Goal: Task Accomplishment & Management: Manage account settings

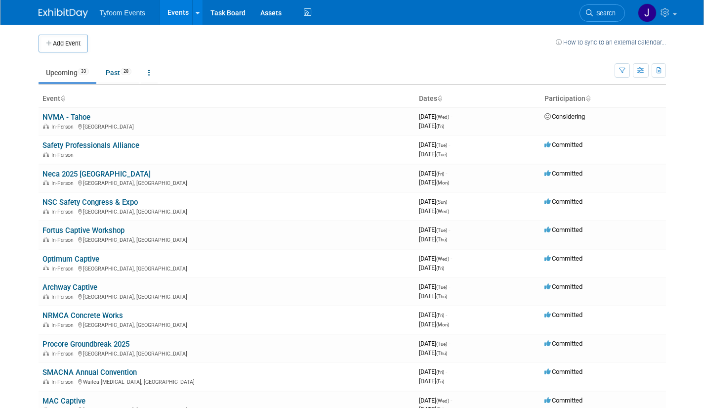
click at [60, 47] on button "Add Event" at bounding box center [63, 44] width 49 height 18
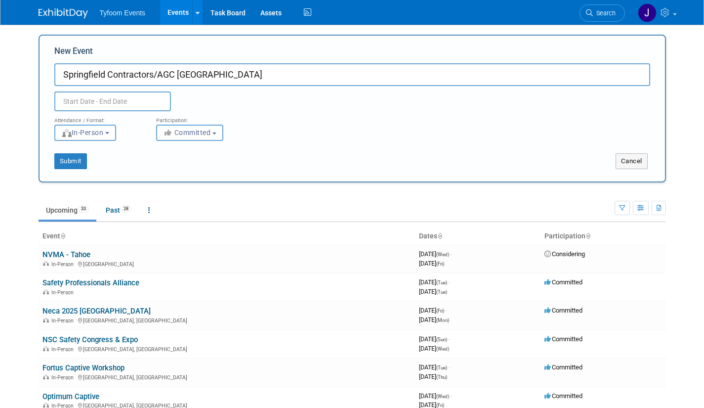
type input "Springfield Contractors/AGC [GEOGRAPHIC_DATA]"
click at [123, 100] on input "text" at bounding box center [112, 101] width 117 height 20
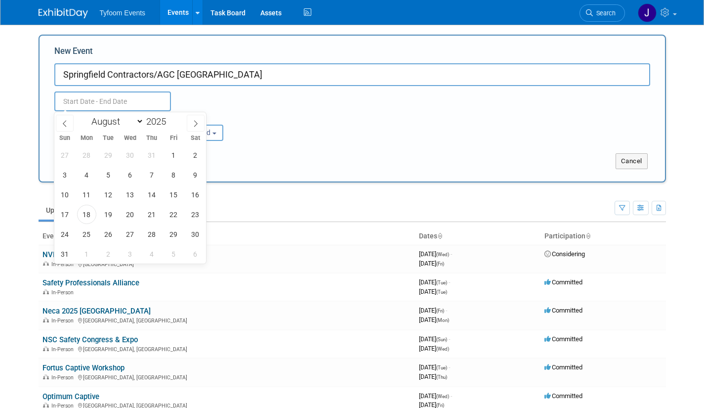
click at [190, 125] on span at bounding box center [196, 123] width 18 height 17
select select "8"
click at [128, 178] on span "10" at bounding box center [130, 174] width 19 height 19
type input "Sep 10, 2025 to Sep 10, 2025"
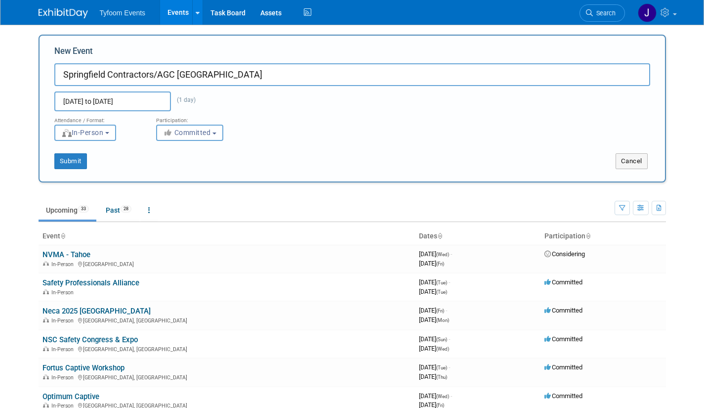
click at [231, 164] on div "Submit" at bounding box center [170, 161] width 261 height 16
click at [69, 159] on button "Submit" at bounding box center [70, 161] width 33 height 16
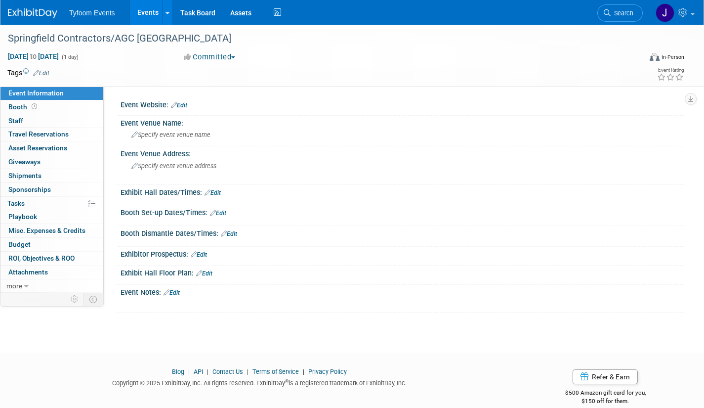
click at [27, 124] on link "0 Staff 0" at bounding box center [51, 120] width 103 height 13
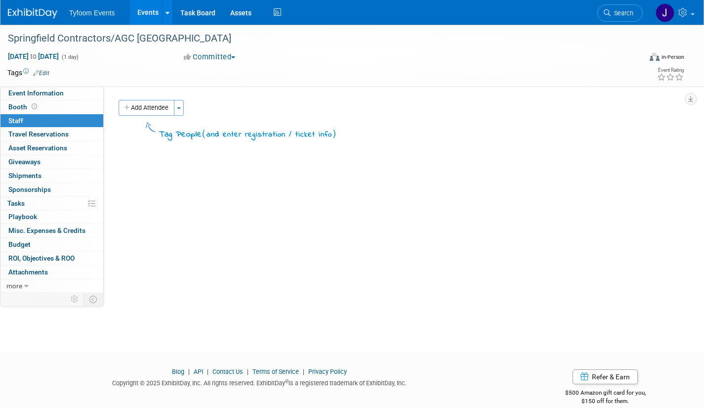
click at [179, 108] on span "button" at bounding box center [179, 108] width 4 height 2
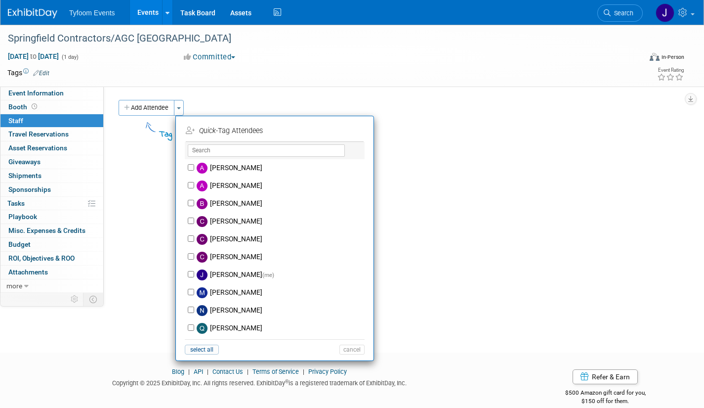
click at [224, 275] on label "Jason Cuskelly (me)" at bounding box center [281, 275] width 174 height 18
click at [194, 275] on input "Jason Cuskelly (me)" at bounding box center [191, 274] width 6 height 6
checkbox input "true"
click at [342, 135] on button "Apply" at bounding box center [349, 131] width 30 height 14
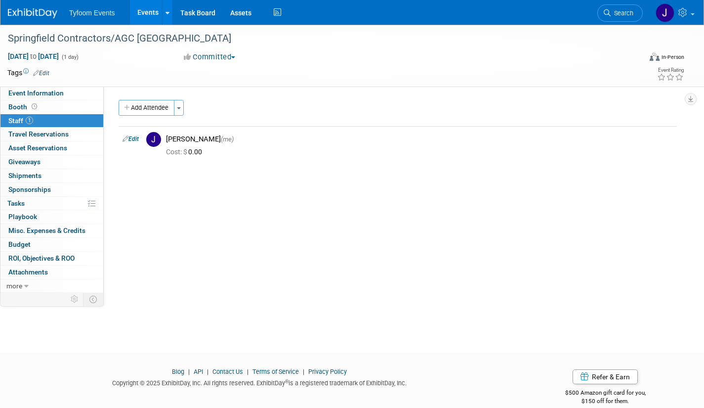
click at [142, 12] on link "Events" at bounding box center [148, 12] width 36 height 25
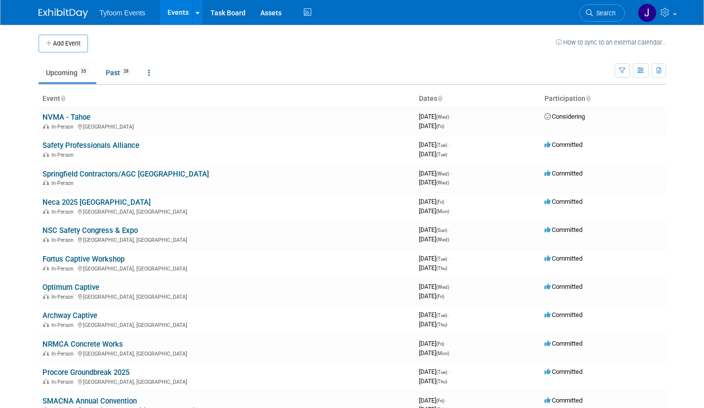
click at [67, 43] on button "Add Event" at bounding box center [63, 44] width 49 height 18
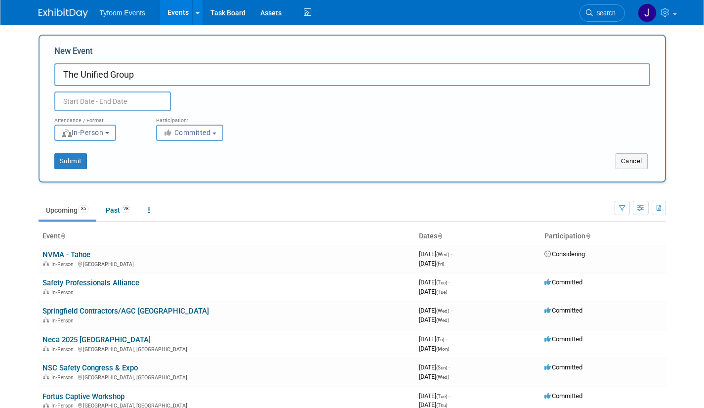
type input "The Unified Group"
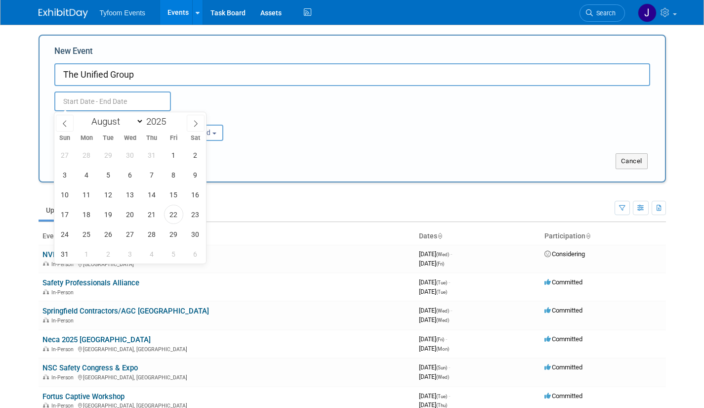
click at [146, 99] on input "text" at bounding box center [112, 101] width 117 height 20
click at [191, 125] on span at bounding box center [196, 123] width 18 height 17
click at [198, 122] on icon at bounding box center [195, 123] width 7 height 7
select select "9"
click at [91, 216] on span "20" at bounding box center [86, 214] width 19 height 19
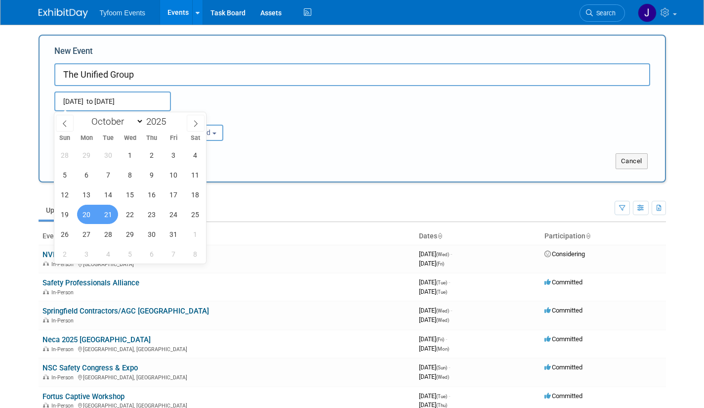
click at [106, 210] on span "21" at bounding box center [108, 214] width 19 height 19
type input "[DATE] to [DATE]"
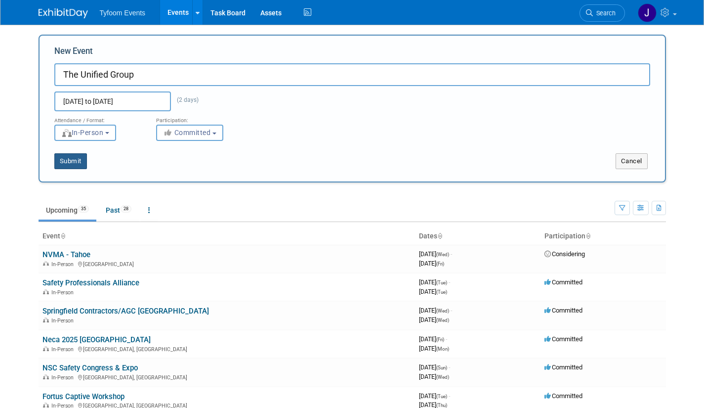
click at [73, 160] on button "Submit" at bounding box center [70, 161] width 33 height 16
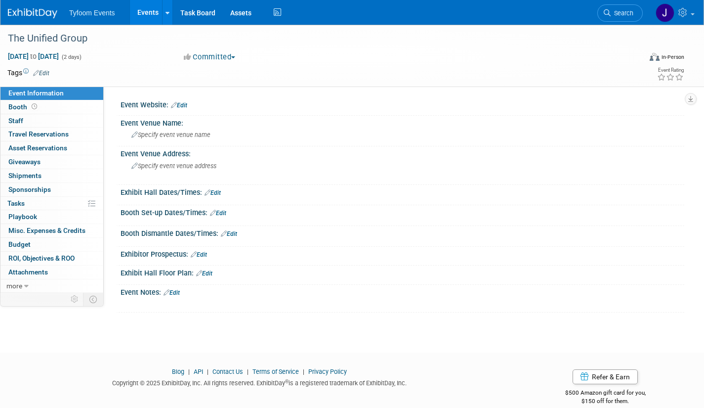
click at [22, 122] on span "Staff 0" at bounding box center [15, 121] width 15 height 8
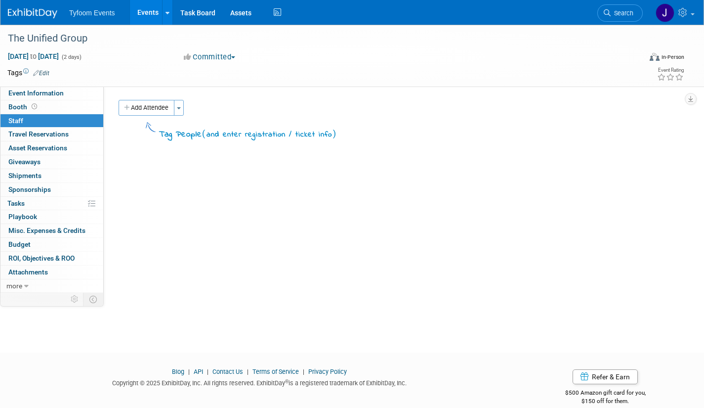
click at [180, 106] on button "Toggle Dropdown" at bounding box center [179, 108] width 10 height 16
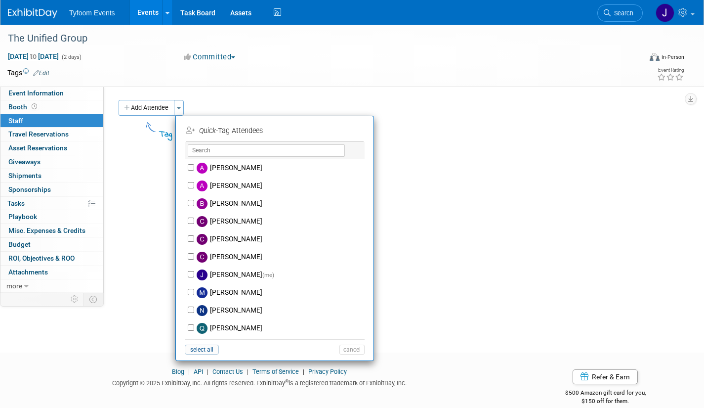
click at [191, 270] on div "Jason Cuskelly (me)" at bounding box center [275, 275] width 180 height 18
click at [221, 275] on label "Jason Cuskelly (me)" at bounding box center [281, 275] width 174 height 18
click at [194, 275] on input "Jason Cuskelly (me)" at bounding box center [191, 274] width 6 height 6
checkbox input "true"
click at [344, 133] on button "Apply" at bounding box center [349, 131] width 30 height 14
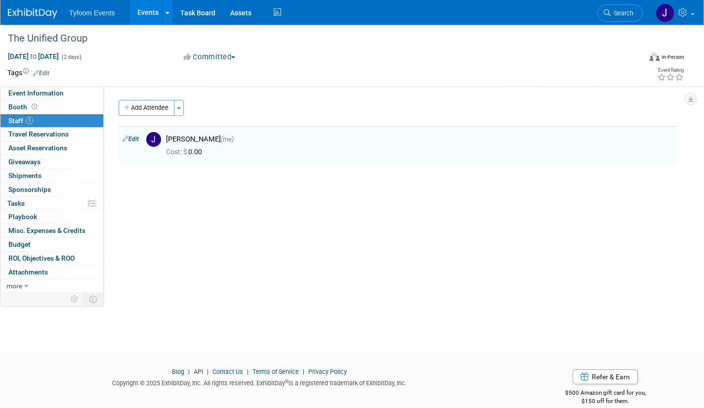
click at [148, 13] on link "Events" at bounding box center [148, 12] width 36 height 25
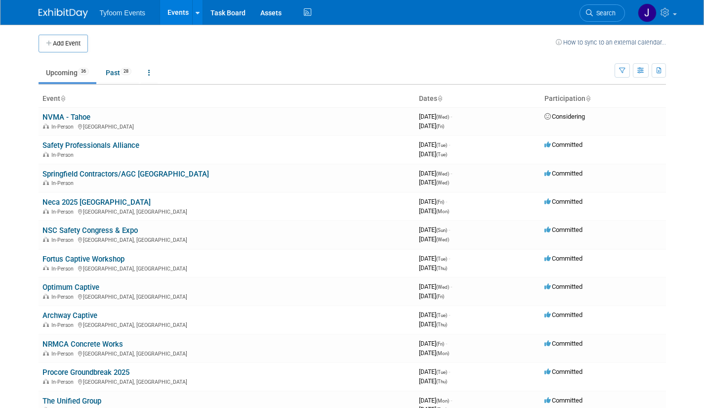
click at [62, 38] on button "Add Event" at bounding box center [63, 44] width 49 height 18
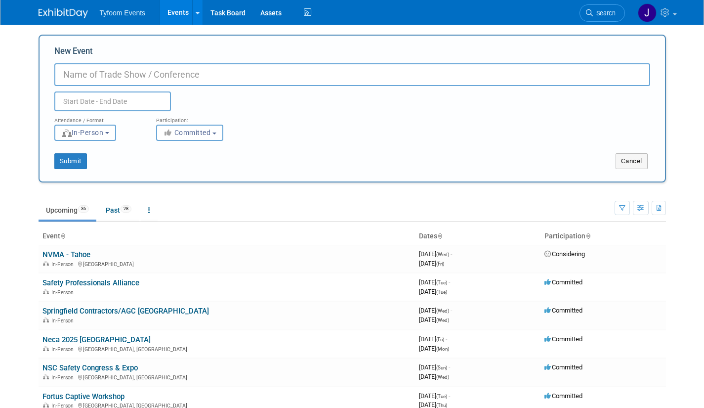
click at [82, 74] on input "New Event" at bounding box center [352, 74] width 596 height 23
type input "NY Concrete Masonry Association"
click at [90, 101] on input "text" at bounding box center [112, 101] width 117 height 20
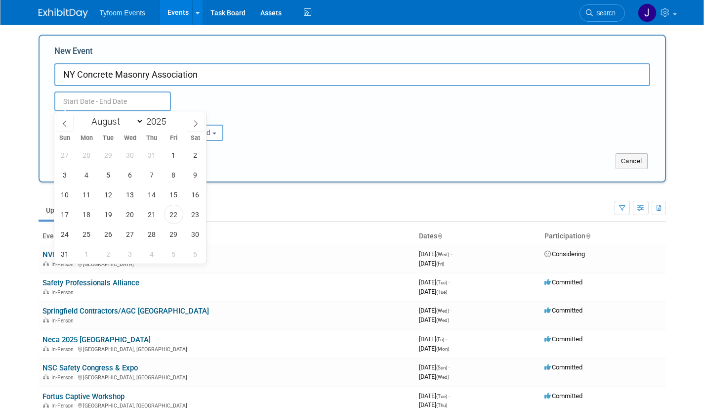
click at [196, 124] on icon at bounding box center [195, 123] width 7 height 7
select select "9"
click at [131, 215] on span "22" at bounding box center [130, 214] width 19 height 19
click at [154, 214] on span "23" at bounding box center [151, 214] width 19 height 19
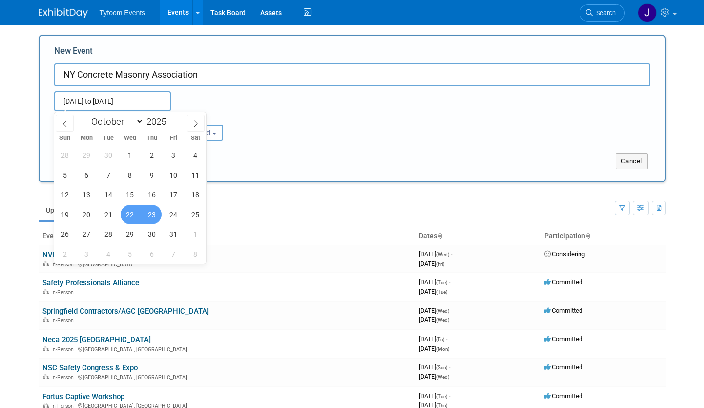
type input "Oct 22, 2025 to Oct 23, 2025"
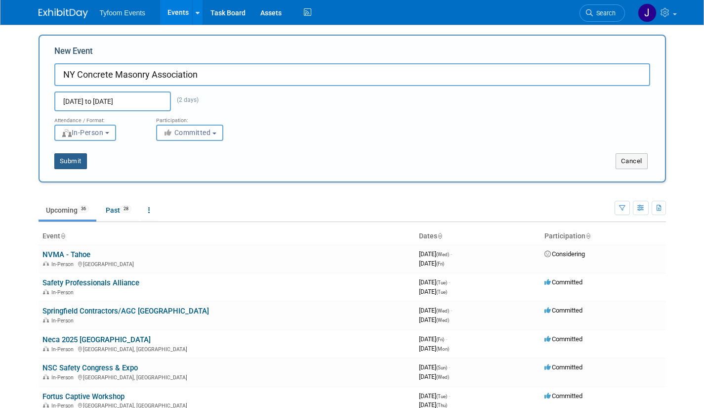
drag, startPoint x: 79, startPoint y: 162, endPoint x: 84, endPoint y: 161, distance: 5.0
click at [79, 162] on button "Submit" at bounding box center [70, 161] width 33 height 16
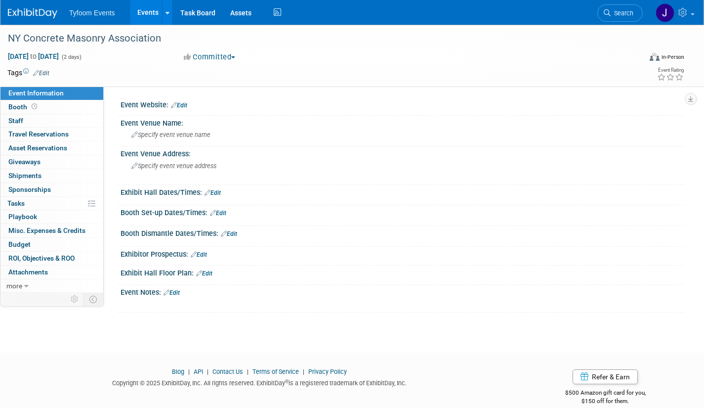
click at [34, 120] on link "0 Staff 0" at bounding box center [51, 120] width 103 height 13
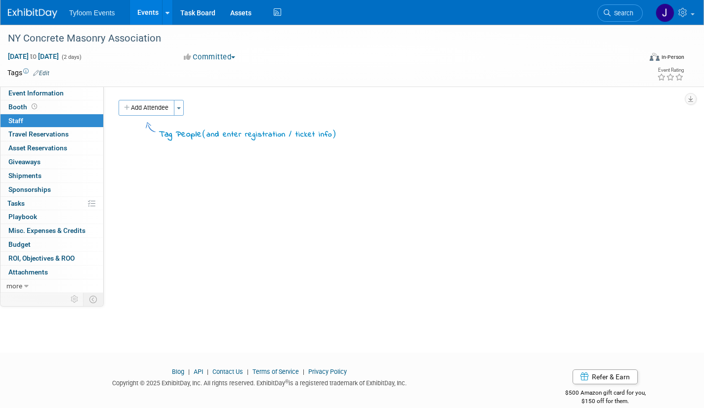
click at [181, 106] on button "Toggle Dropdown" at bounding box center [179, 108] width 10 height 16
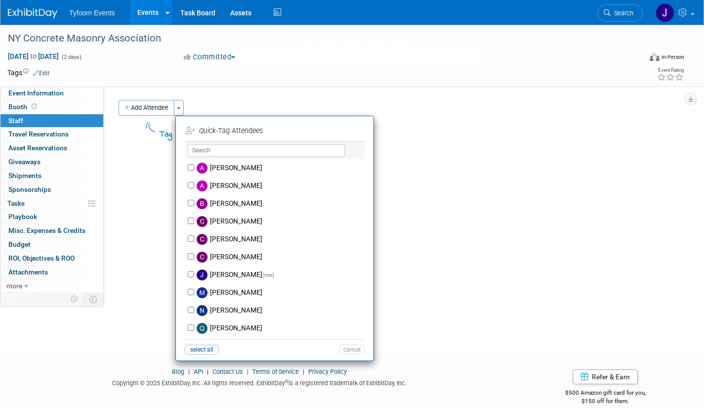
click at [217, 277] on label "Jason Cuskelly (me)" at bounding box center [281, 275] width 174 height 18
click at [194, 277] on input "Jason Cuskelly (me)" at bounding box center [191, 274] width 6 height 6
checkbox input "true"
click at [351, 130] on button "Apply" at bounding box center [349, 131] width 30 height 14
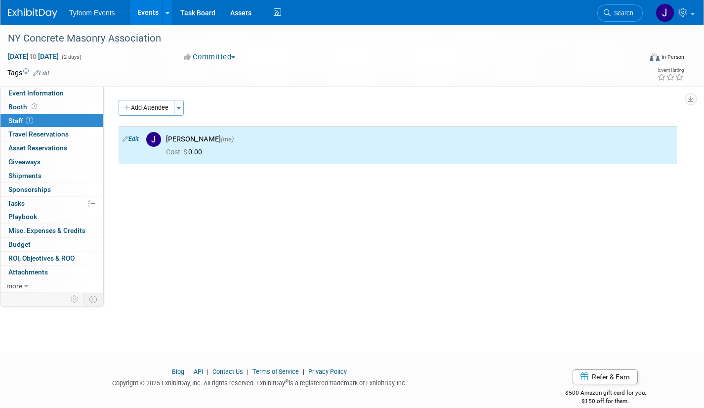
click at [150, 198] on div "Event Website: Edit Event Venue Name: Specify event venue name Event Venue Addr…" at bounding box center [394, 189] width 581 height 206
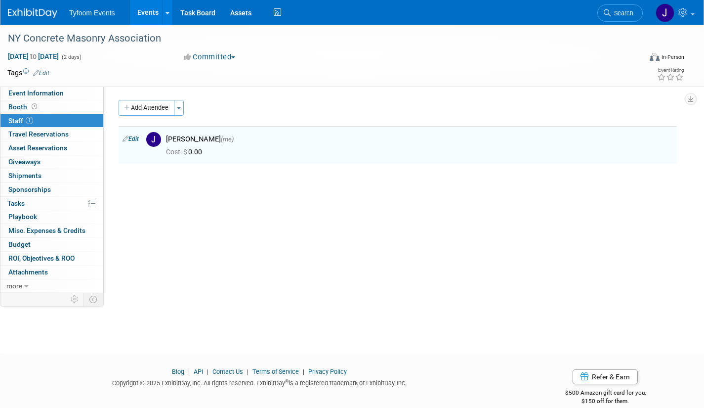
click at [147, 17] on link "Events" at bounding box center [148, 12] width 36 height 25
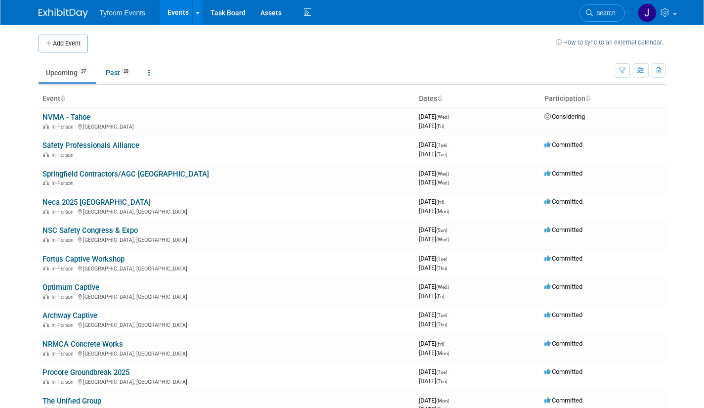
click at [103, 143] on link "Safety Professionals Alliance" at bounding box center [91, 145] width 97 height 9
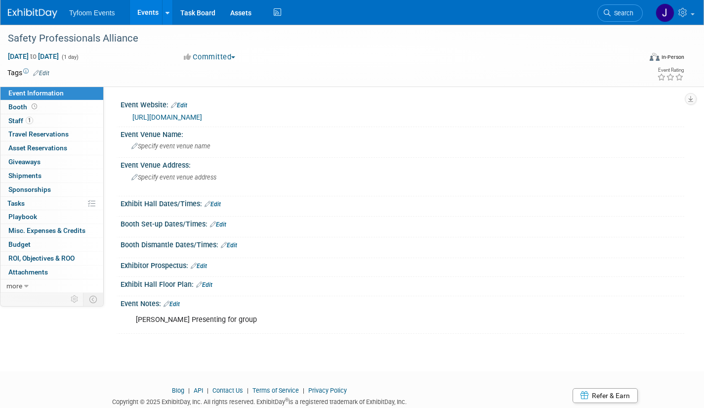
click at [168, 177] on span "Specify event venue address" at bounding box center [173, 176] width 85 height 7
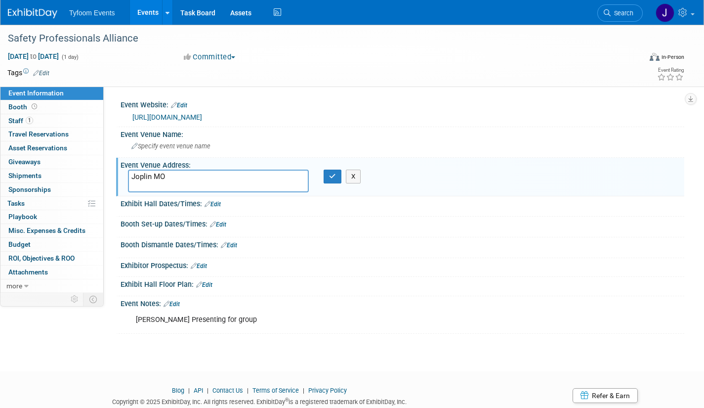
type textarea "Joplin MO"
click at [333, 178] on icon "button" at bounding box center [332, 176] width 7 height 6
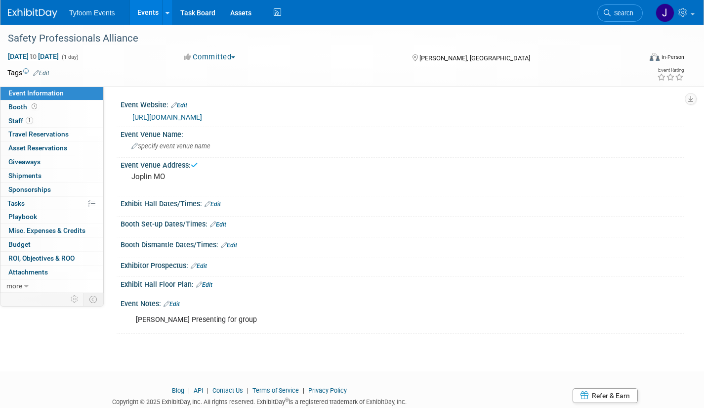
click at [145, 13] on link "Events" at bounding box center [148, 12] width 36 height 25
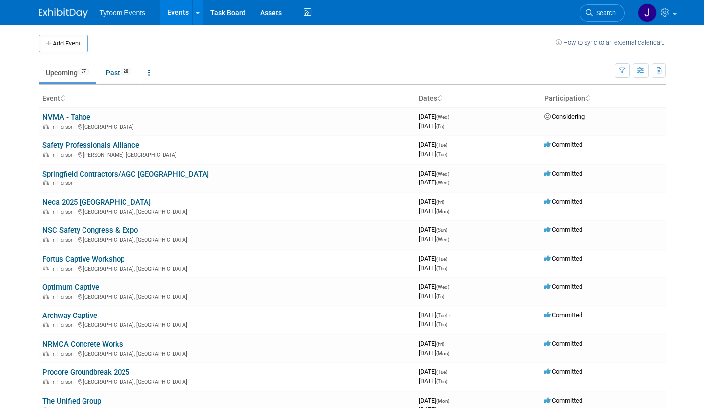
click at [114, 172] on link "Springfield Contractors/AGC [GEOGRAPHIC_DATA]" at bounding box center [126, 174] width 167 height 9
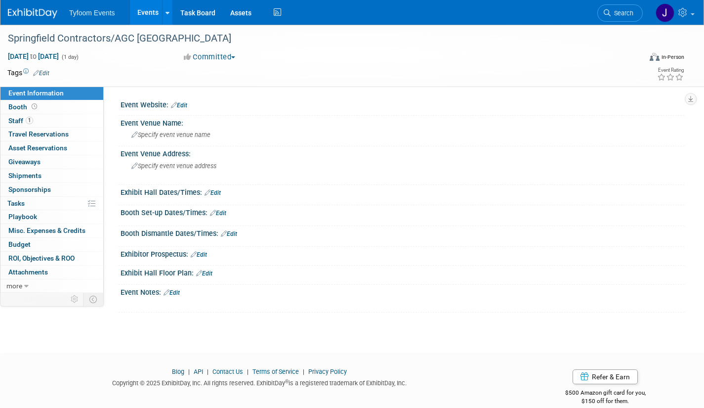
click at [168, 166] on span "Specify event venue address" at bounding box center [173, 165] width 85 height 7
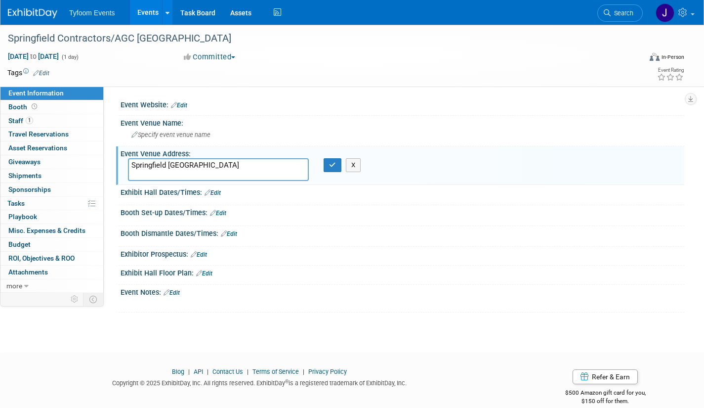
type textarea "Springfield MO"
click at [342, 172] on div "X" at bounding box center [336, 165] width 24 height 14
click at [337, 170] on button "button" at bounding box center [333, 165] width 18 height 14
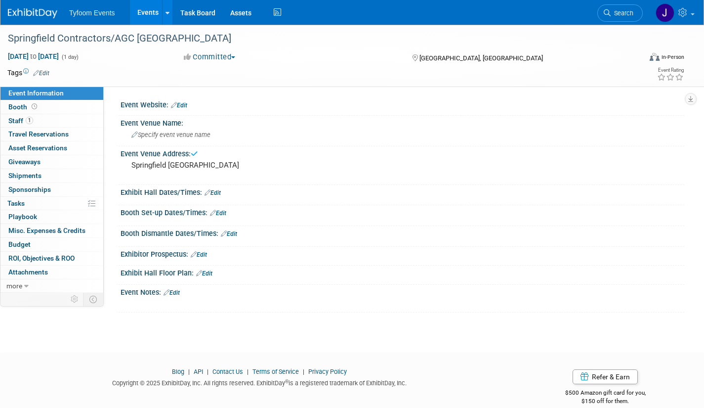
click at [148, 15] on link "Events" at bounding box center [148, 12] width 36 height 25
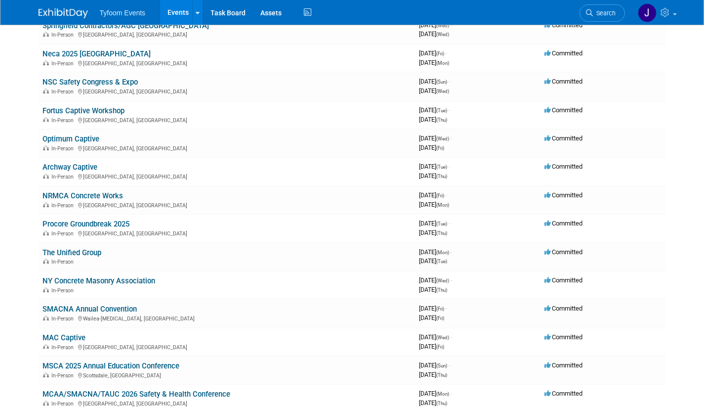
scroll to position [198, 0]
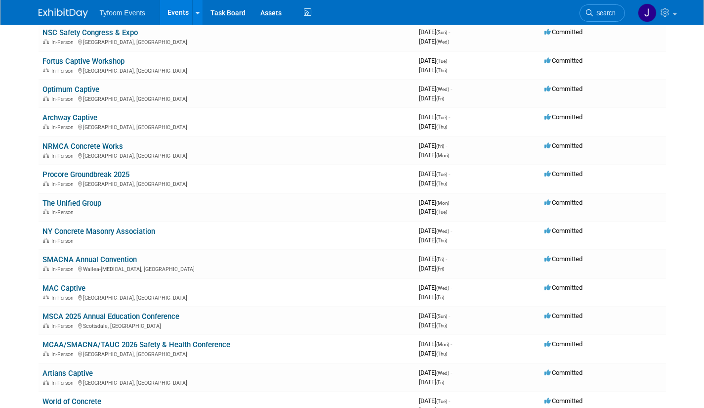
click at [101, 206] on link "The Unified Group" at bounding box center [72, 203] width 59 height 9
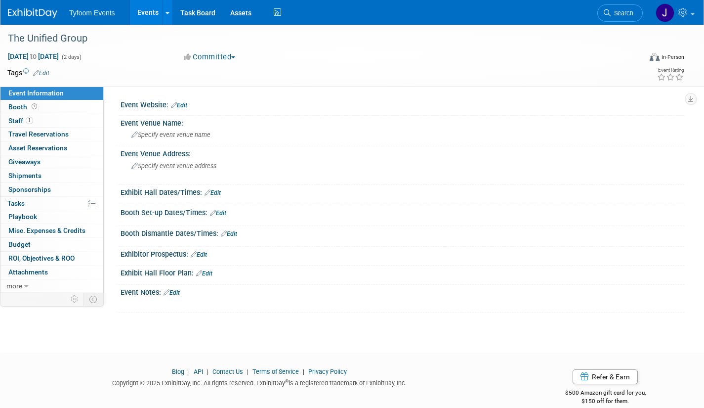
click at [172, 169] on span "Specify event venue address" at bounding box center [173, 165] width 85 height 7
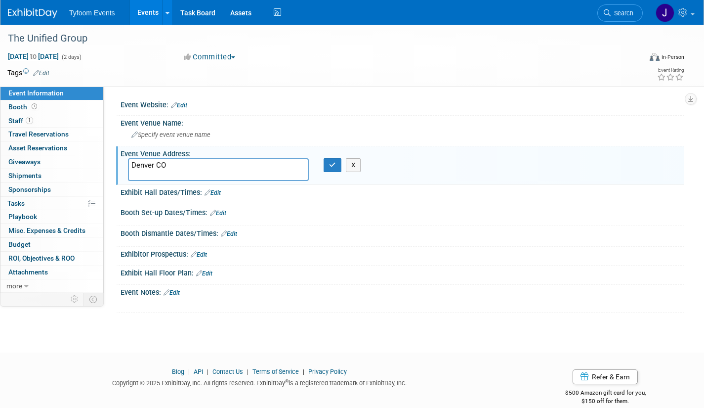
type textarea "Denver CO"
click at [334, 166] on icon "button" at bounding box center [332, 165] width 7 height 6
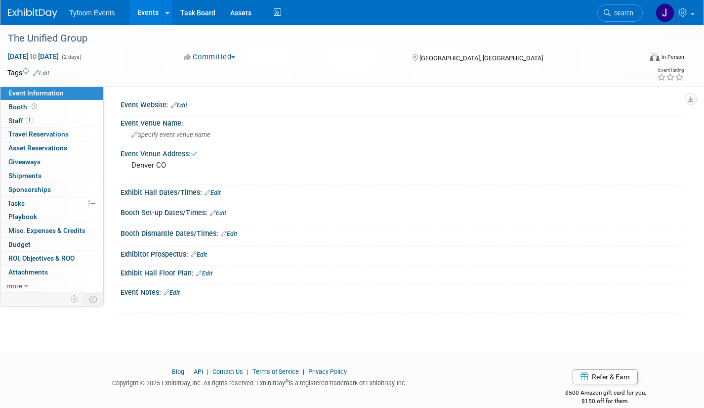
click at [149, 15] on link "Events" at bounding box center [148, 12] width 36 height 25
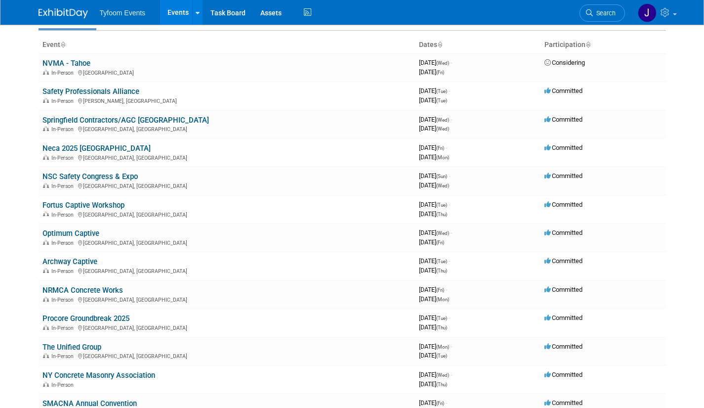
scroll to position [148, 0]
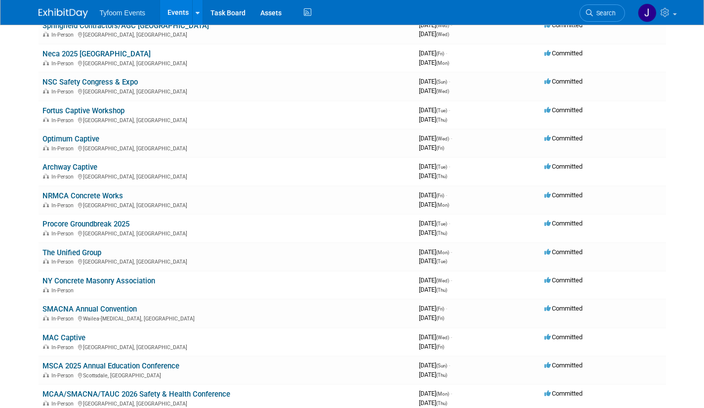
click at [102, 279] on link "NY Concrete Masonry Association" at bounding box center [99, 280] width 113 height 9
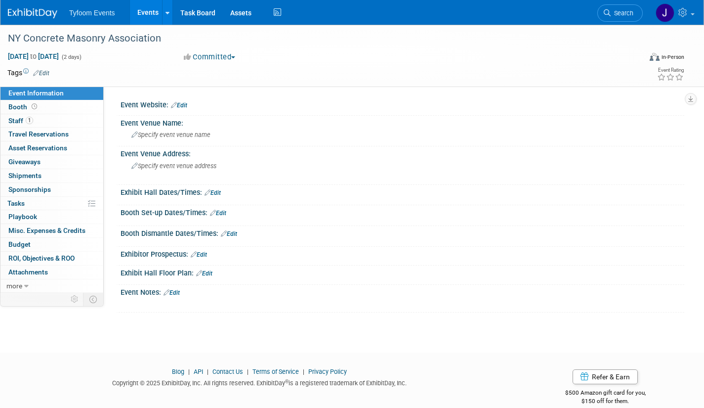
click at [154, 169] on span "Specify event venue address" at bounding box center [173, 165] width 85 height 7
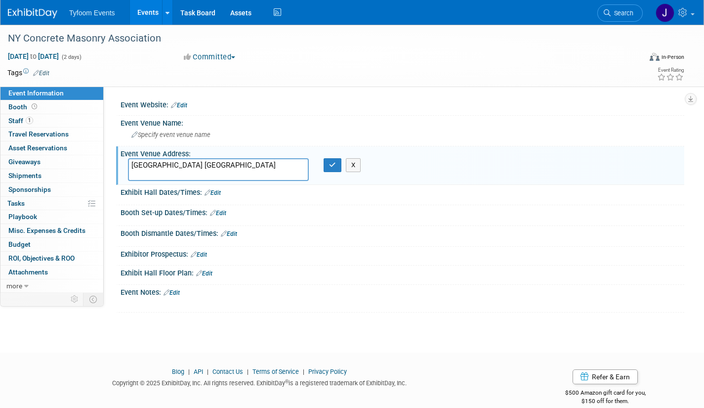
type textarea "Hyde Park NY"
click at [340, 166] on button "button" at bounding box center [333, 165] width 18 height 14
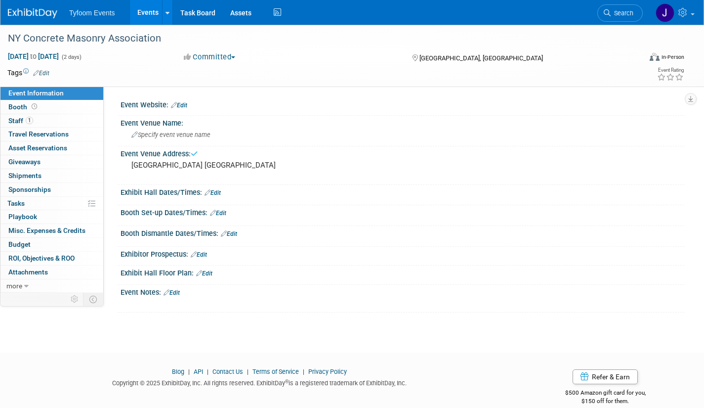
click at [135, 9] on link "Events" at bounding box center [148, 12] width 36 height 25
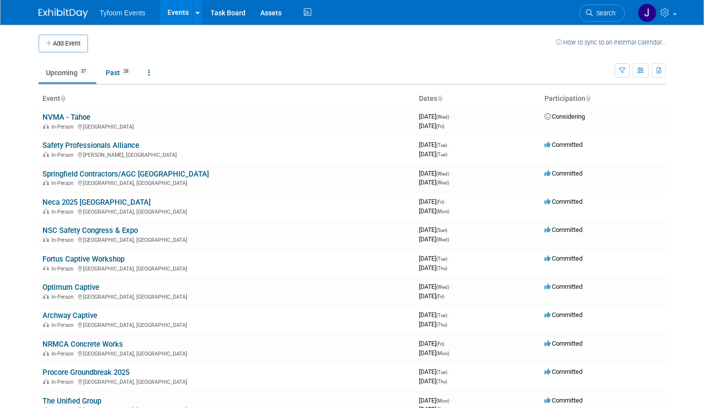
click at [82, 147] on link "Safety Professionals Alliance" at bounding box center [91, 145] width 97 height 9
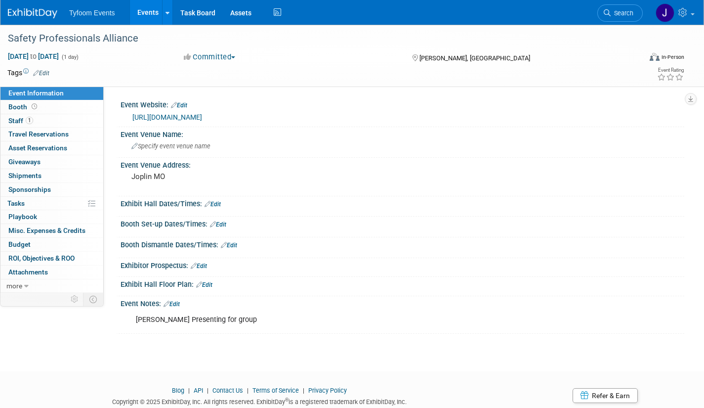
click at [45, 132] on span "Travel Reservations 0" at bounding box center [38, 134] width 60 height 8
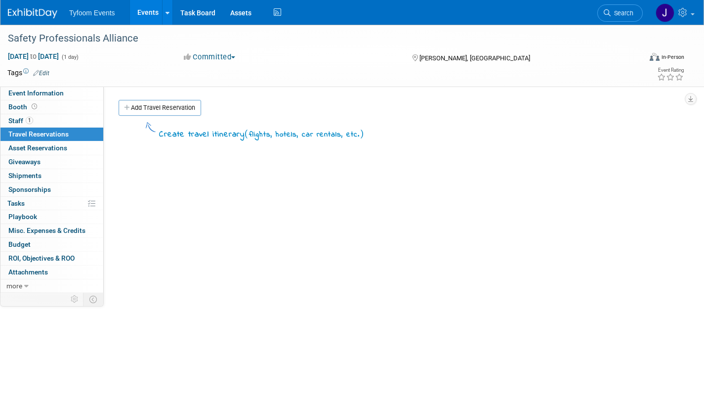
click at [223, 272] on div "Create travel itinerary ( flights, hotels, car rentals, etc. )" at bounding box center [398, 268] width 559 height 297
click at [147, 18] on link "Events" at bounding box center [148, 12] width 36 height 25
